Goal: Register for event/course

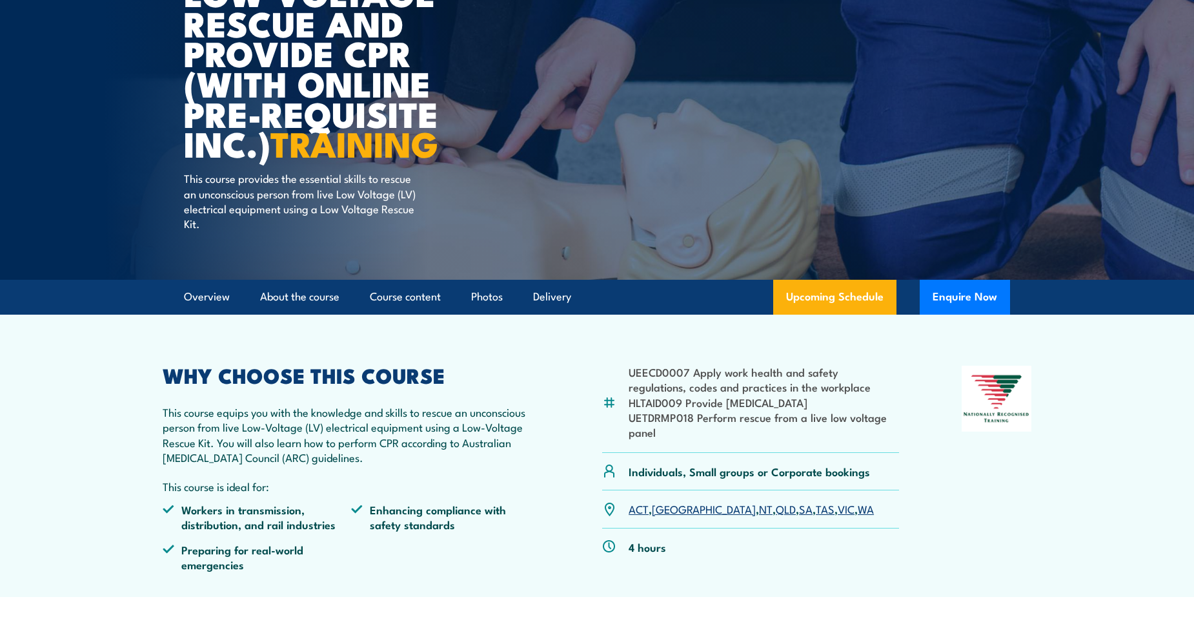
scroll to position [194, 0]
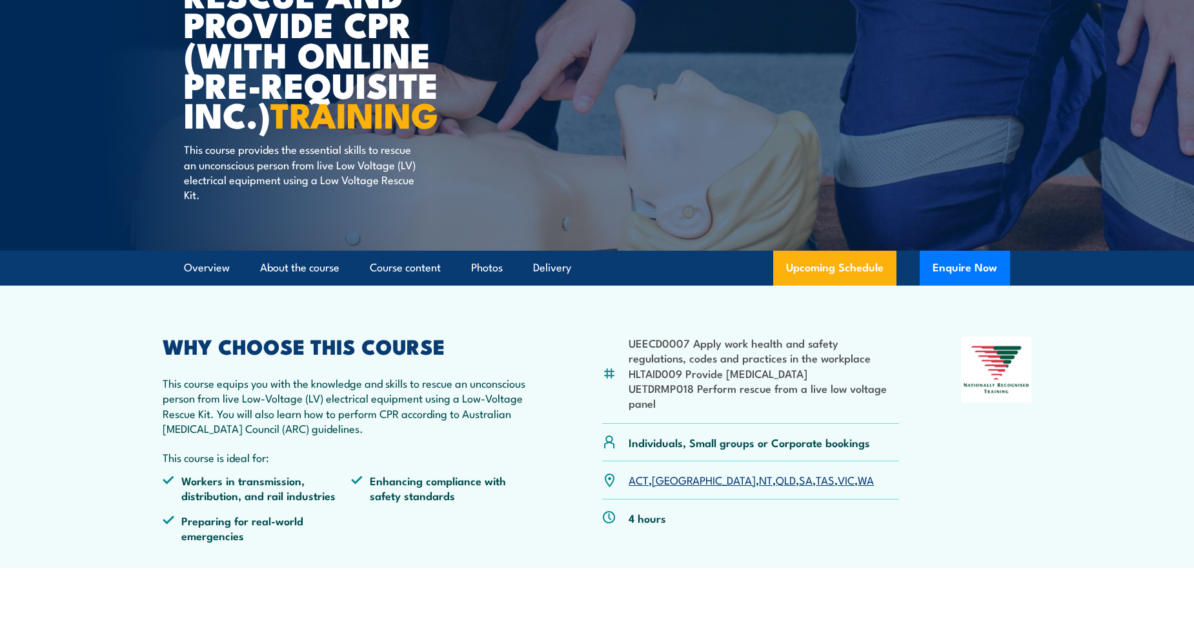
click at [671, 481] on link "[GEOGRAPHIC_DATA]" at bounding box center [704, 478] width 104 height 15
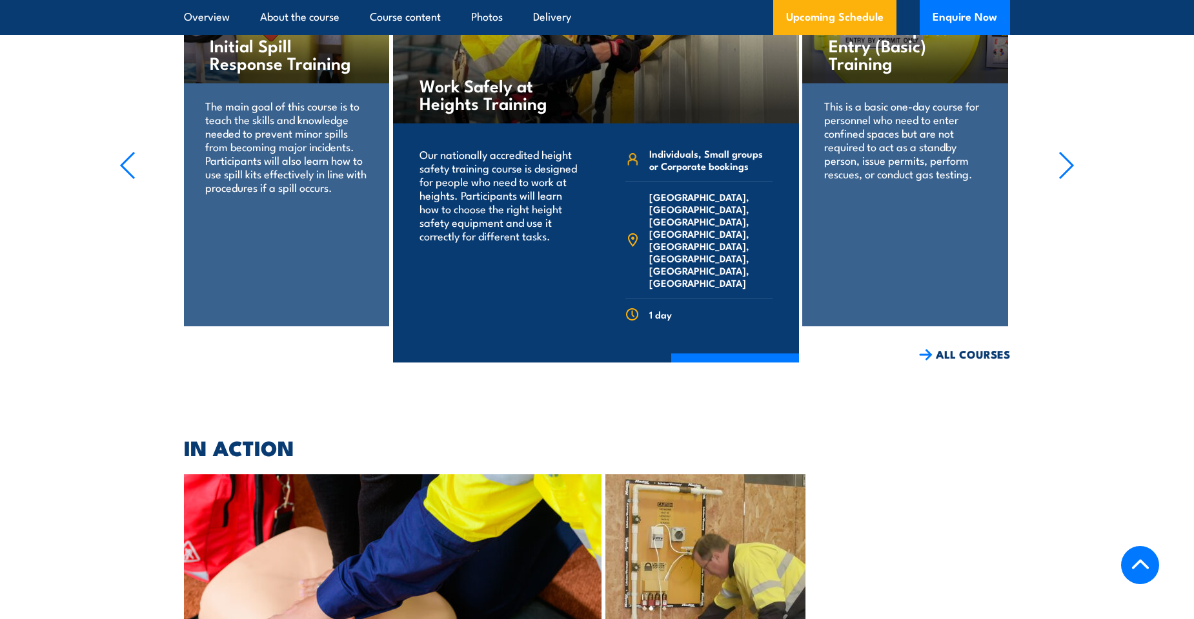
scroll to position [2481, 0]
